Goal: Register for event/course

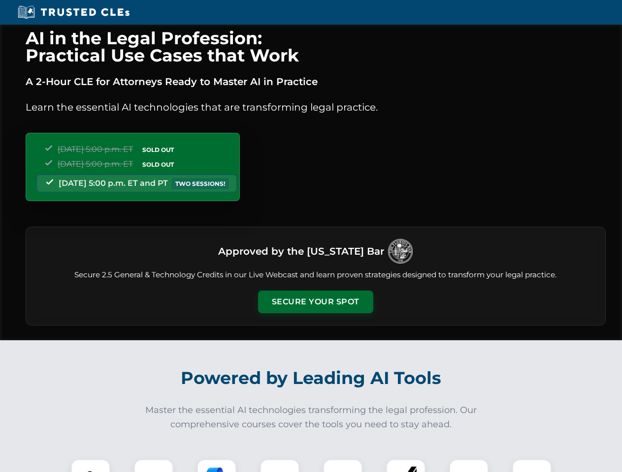
click at [315, 302] on button "Secure Your Spot" at bounding box center [315, 302] width 115 height 23
click at [91, 466] on img at bounding box center [90, 479] width 29 height 29
click at [154, 466] on div at bounding box center [153, 479] width 39 height 39
click at [217, 466] on div at bounding box center [216, 479] width 39 height 39
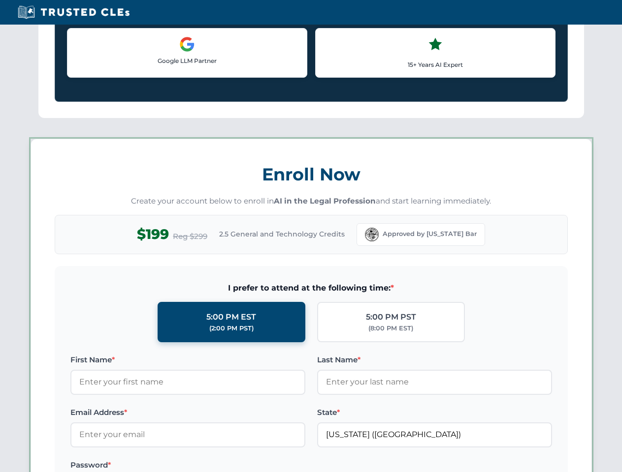
click at [406, 466] on label at bounding box center [434, 466] width 235 height 12
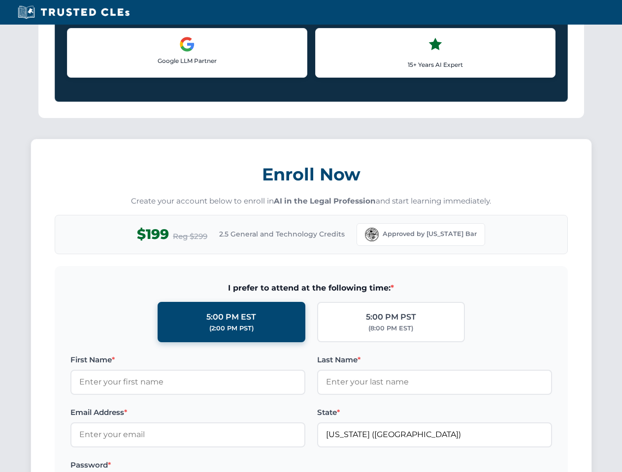
scroll to position [853, 0]
